Goal: Information Seeking & Learning: Learn about a topic

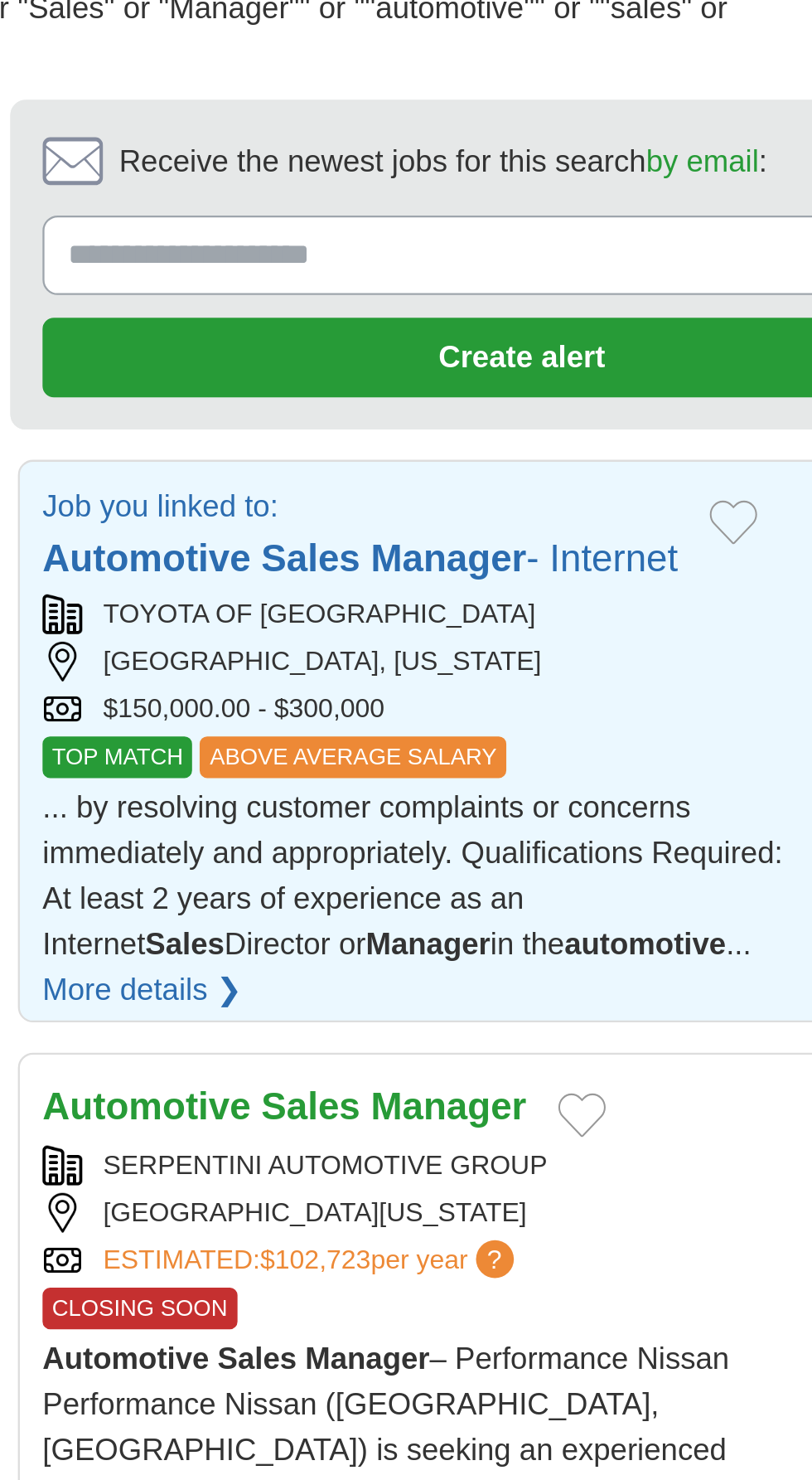
click at [402, 471] on div "[GEOGRAPHIC_DATA], [US_STATE]" at bounding box center [441, 480] width 326 height 18
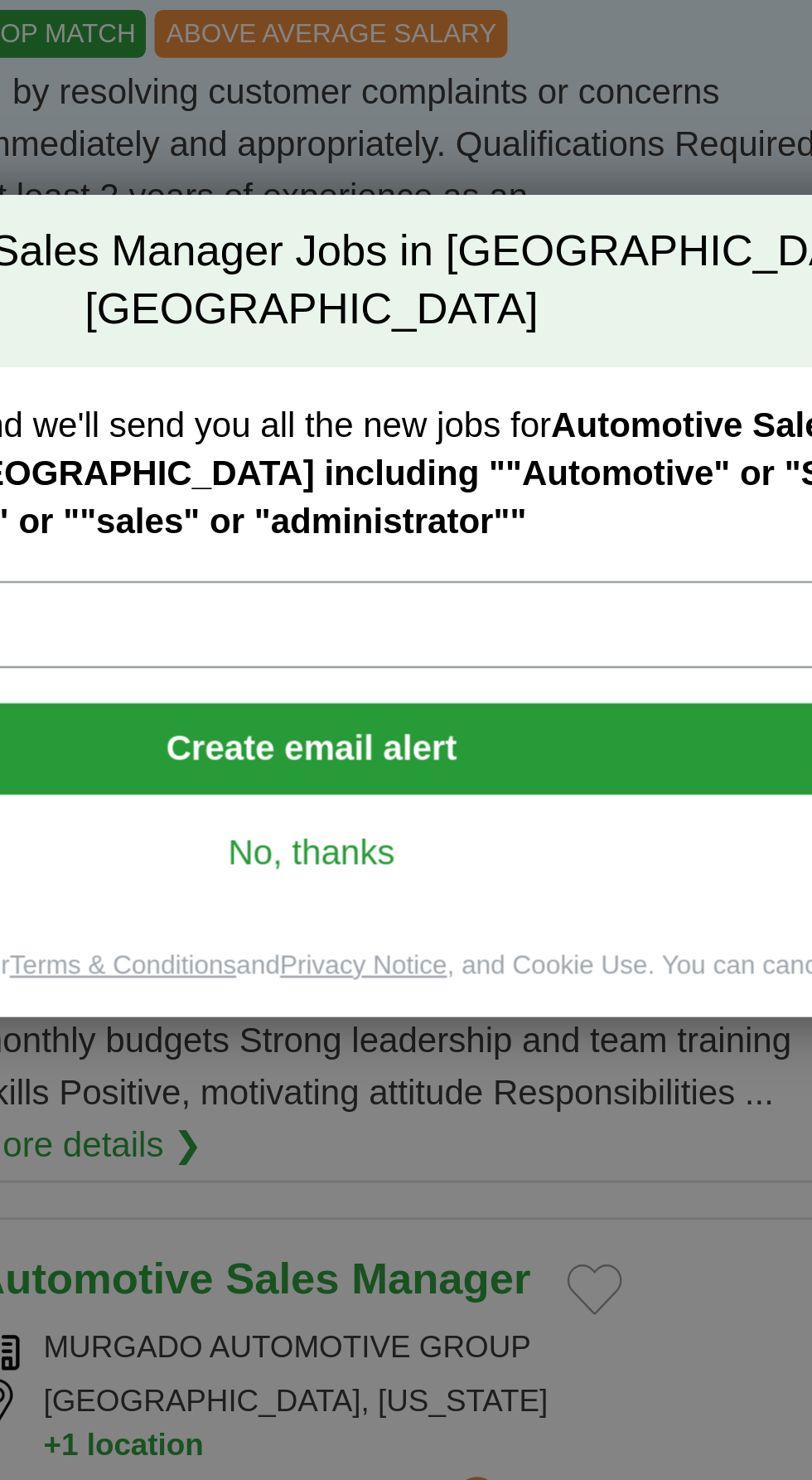
click at [423, 843] on link "No, thanks" at bounding box center [406, 834] width 583 height 18
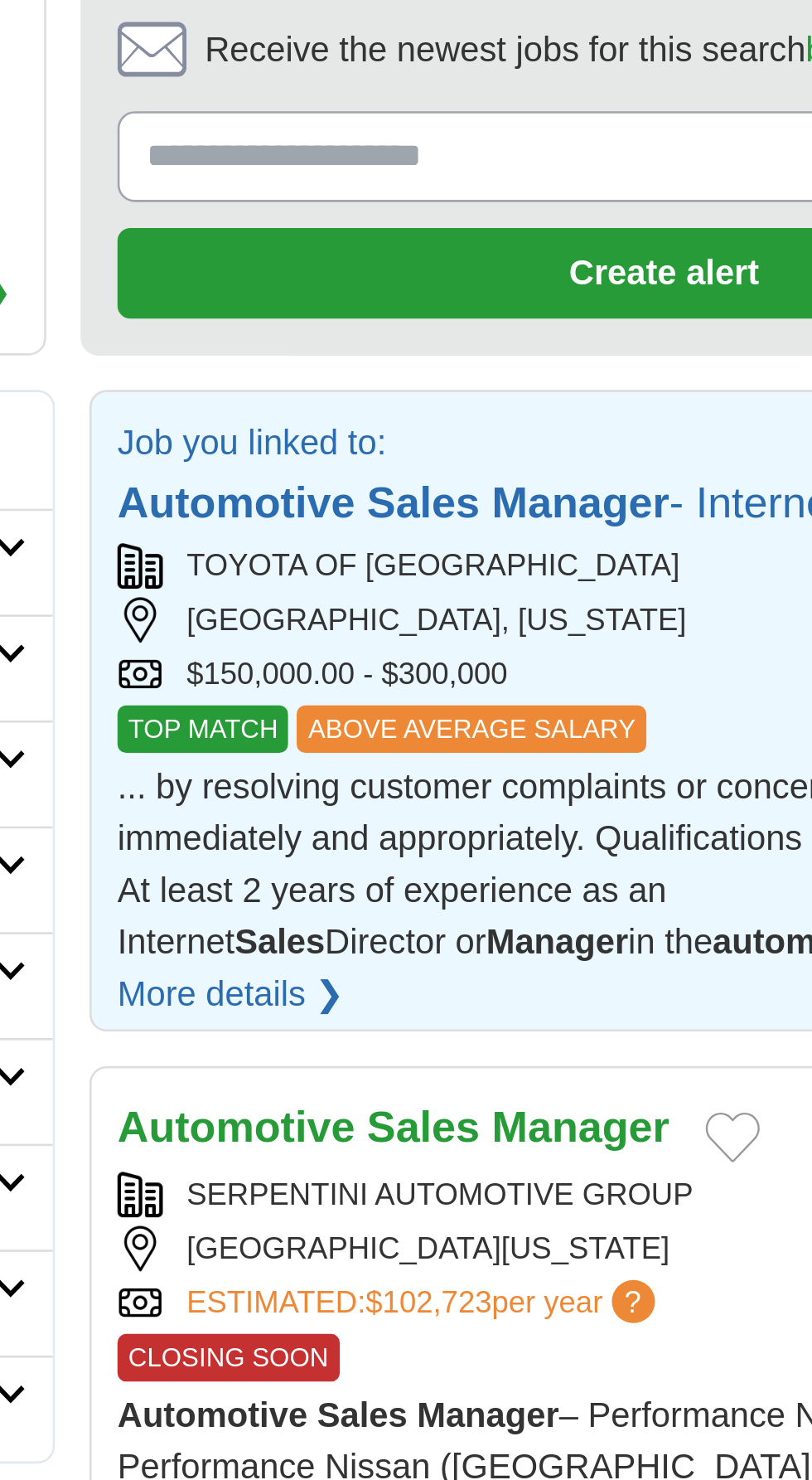
click at [425, 451] on div "TOYOTA OF [GEOGRAPHIC_DATA]" at bounding box center [441, 460] width 326 height 18
